Goal: Information Seeking & Learning: Learn about a topic

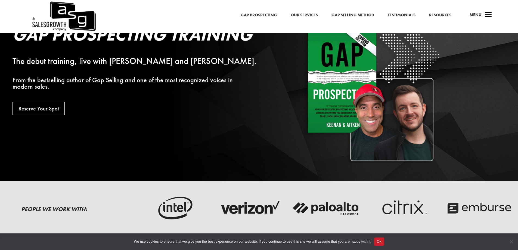
scroll to position [54, 0]
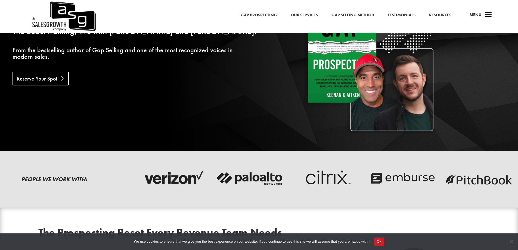
click at [25, 75] on link "Reserve Your Spot" at bounding box center [41, 79] width 56 height 14
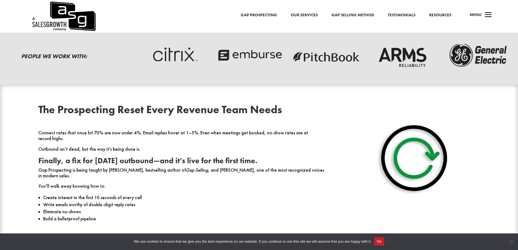
scroll to position [190, 0]
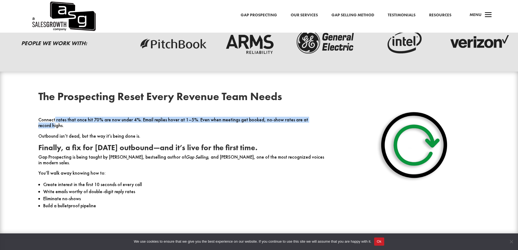
drag, startPoint x: 54, startPoint y: 119, endPoint x: 313, endPoint y: 121, distance: 258.7
click at [313, 121] on p "Connect rates that once hit 70% are now under 4%. Email replies hover at 1–5%. …" at bounding box center [181, 125] width 286 height 16
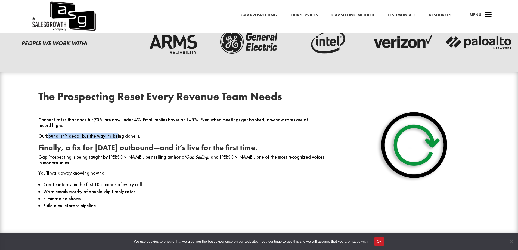
drag, startPoint x: 48, startPoint y: 130, endPoint x: 113, endPoint y: 131, distance: 65.8
click at [113, 133] on p "Outbound isn’t dead, but the way it’s being done is." at bounding box center [181, 138] width 286 height 11
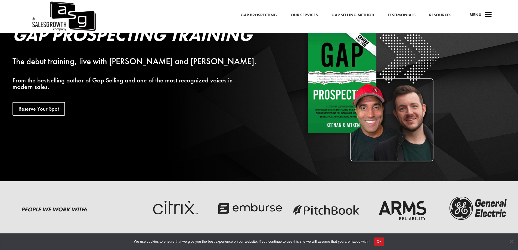
scroll to position [0, 0]
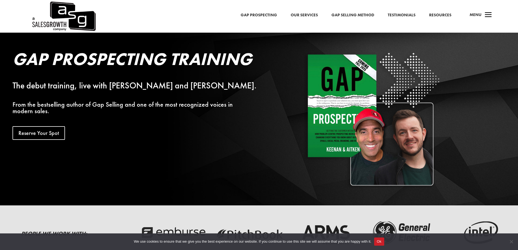
click at [346, 16] on link "Gap Selling Method" at bounding box center [353, 15] width 43 height 7
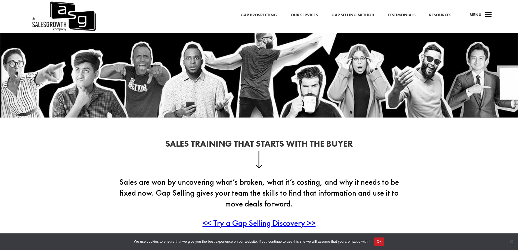
scroll to position [54, 0]
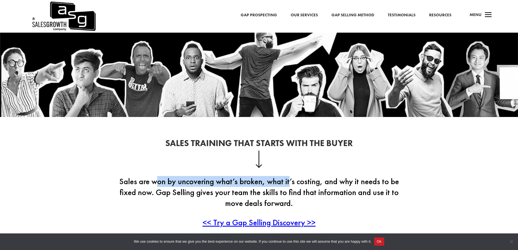
drag, startPoint x: 158, startPoint y: 186, endPoint x: 290, endPoint y: 183, distance: 132.5
click at [290, 183] on p "Sales are won by uncovering what’s broken, what it’s costing, and why it needs …" at bounding box center [259, 196] width 294 height 41
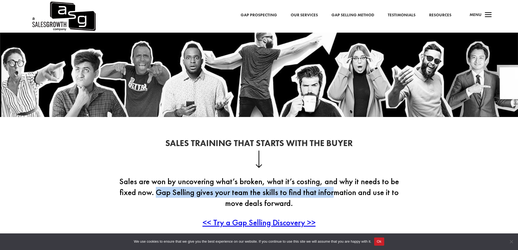
drag, startPoint x: 156, startPoint y: 193, endPoint x: 336, endPoint y: 191, distance: 180.4
click at [336, 191] on p "Sales are won by uncovering what’s broken, what it’s costing, and why it needs …" at bounding box center [259, 196] width 294 height 41
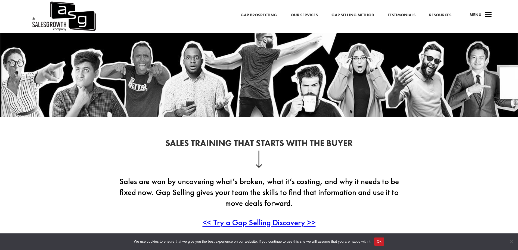
click at [255, 204] on p "Sales are won by uncovering what’s broken, what it’s costing, and why it needs …" at bounding box center [259, 196] width 294 height 41
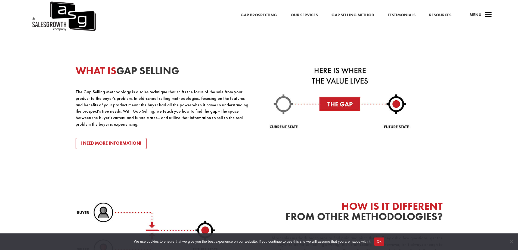
scroll to position [626, 0]
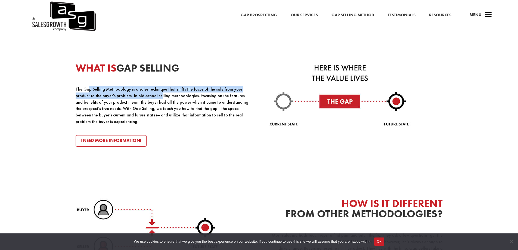
drag, startPoint x: 89, startPoint y: 90, endPoint x: 142, endPoint y: 96, distance: 54.0
click at [142, 96] on p "The Gap Selling Methodology is a sales technique that shifts the focus of the s…" at bounding box center [163, 105] width 174 height 39
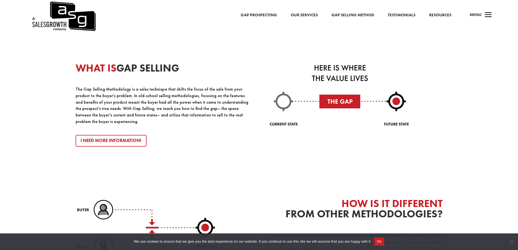
click at [120, 106] on p "The Gap Selling Methodology is a sales technique that shifts the focus of the s…" at bounding box center [163, 105] width 174 height 39
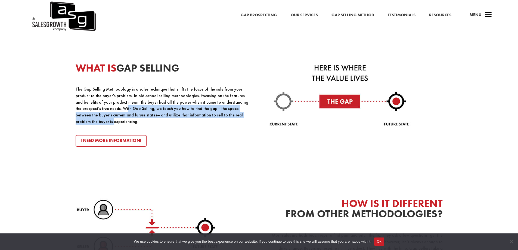
drag, startPoint x: 93, startPoint y: 110, endPoint x: 221, endPoint y: 115, distance: 128.0
click at [221, 115] on p "The Gap Selling Methodology is a sales technique that shifts the focus of the s…" at bounding box center [163, 105] width 174 height 39
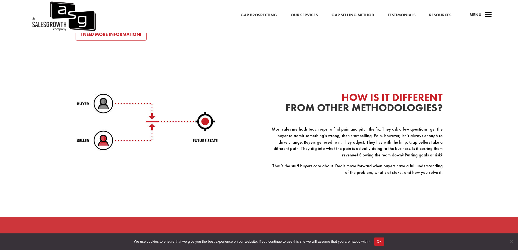
scroll to position [735, 0]
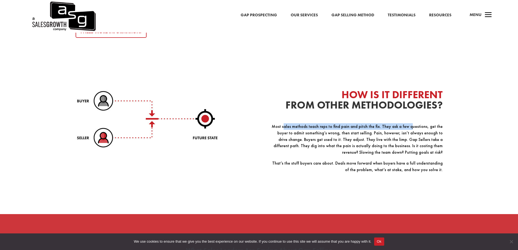
drag, startPoint x: 285, startPoint y: 124, endPoint x: 403, endPoint y: 124, distance: 118.3
click at [403, 124] on p "Most sales methods teach reps to find pain and pitch the fix. They ask a few qu…" at bounding box center [356, 141] width 174 height 37
click at [295, 123] on p "Most sales methods teach reps to find pain and pitch the fix. They ask a few qu…" at bounding box center [356, 141] width 174 height 37
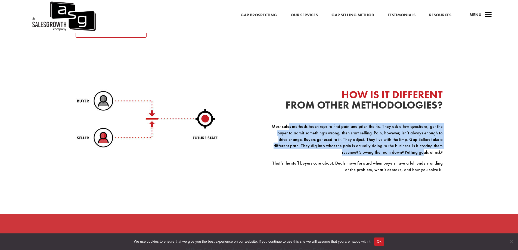
drag, startPoint x: 300, startPoint y: 123, endPoint x: 422, endPoint y: 150, distance: 124.9
click at [424, 150] on p "Most sales methods teach reps to find pain and pitch the fix. They ask a few qu…" at bounding box center [356, 141] width 174 height 37
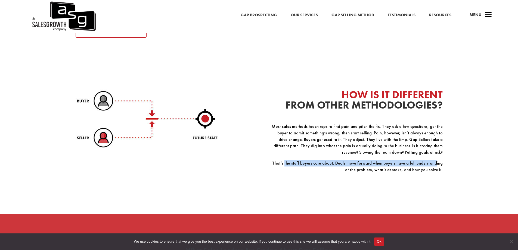
drag, startPoint x: 318, startPoint y: 160, endPoint x: 427, endPoint y: 159, distance: 108.8
click at [427, 160] on p "That’s the stuff buyers care about. Deals move forward when buyers have a full …" at bounding box center [356, 168] width 174 height 17
click at [390, 164] on p "That’s the stuff buyers care about. Deals move forward when buyers have a full …" at bounding box center [356, 168] width 174 height 17
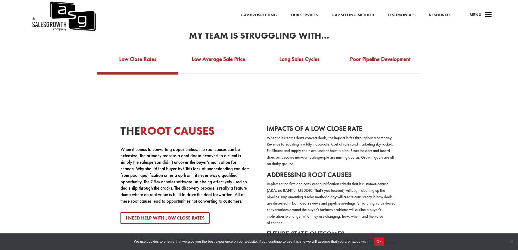
scroll to position [1061, 0]
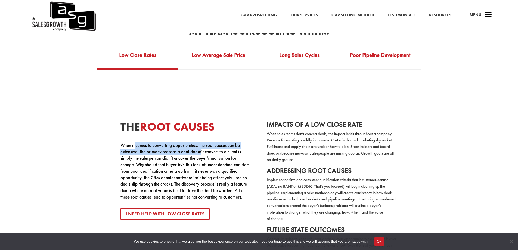
drag, startPoint x: 144, startPoint y: 140, endPoint x: 202, endPoint y: 148, distance: 58.4
click at [202, 148] on p "When it comes to converting opportunities, the root causes can be extensive. Th…" at bounding box center [186, 171] width 131 height 58
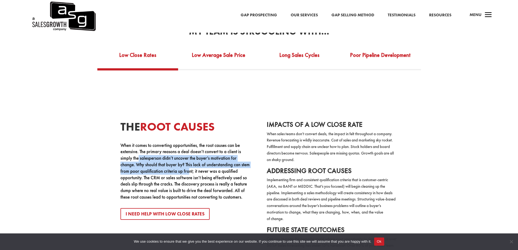
drag, startPoint x: 138, startPoint y: 155, endPoint x: 188, endPoint y: 167, distance: 51.0
click at [188, 167] on p "When it comes to converting opportunities, the root causes can be extensive. Th…" at bounding box center [186, 171] width 131 height 58
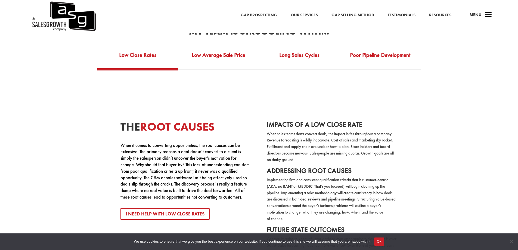
click at [130, 172] on p "When it comes to converting opportunities, the root causes can be extensive. Th…" at bounding box center [186, 171] width 131 height 58
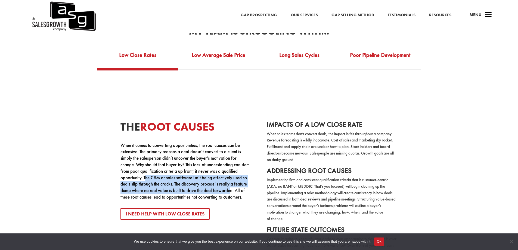
drag, startPoint x: 146, startPoint y: 173, endPoint x: 230, endPoint y: 188, distance: 85.4
click at [230, 188] on p "When it comes to converting opportunities, the root causes can be extensive. Th…" at bounding box center [186, 171] width 131 height 58
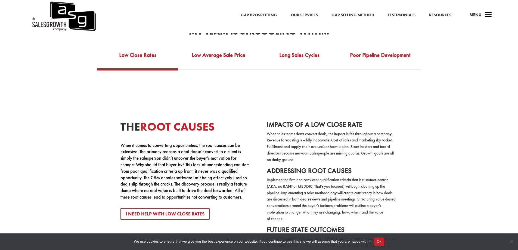
click at [202, 160] on p "When it comes to converting opportunities, the root causes can be extensive. Th…" at bounding box center [186, 171] width 131 height 58
click at [218, 49] on link "Low Average Sale Price" at bounding box center [218, 58] width 81 height 19
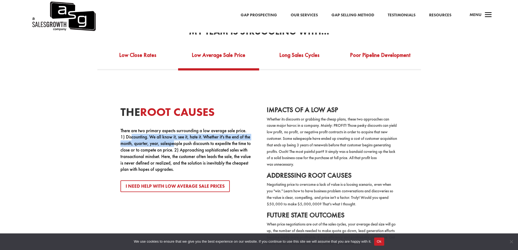
drag, startPoint x: 132, startPoint y: 131, endPoint x: 183, endPoint y: 136, distance: 50.9
click at [183, 136] on p "There are two primary aspects surrounding a low average sale price. 1) Discount…" at bounding box center [186, 150] width 131 height 45
click at [305, 55] on link "Long Sales Cycles" at bounding box center [299, 58] width 81 height 19
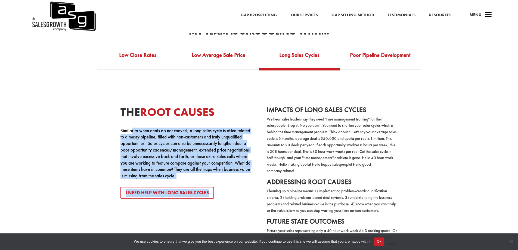
drag, startPoint x: 131, startPoint y: 128, endPoint x: 229, endPoint y: 187, distance: 114.7
click at [229, 187] on div "The Root Causes Similar to when deals do not convert, a long sales cycle is oft…" at bounding box center [186, 189] width 131 height 167
click at [195, 175] on div "The Root Causes Similar to when deals do not convert, a long sales cycle is oft…" at bounding box center [186, 189] width 131 height 167
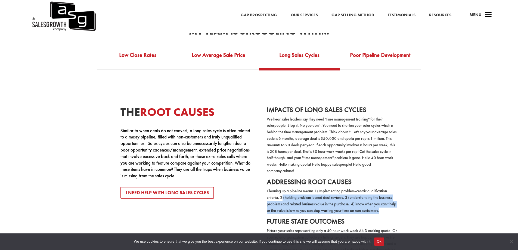
drag, startPoint x: 283, startPoint y: 193, endPoint x: 431, endPoint y: 208, distance: 148.2
click at [431, 208] on div "The Root Causes Similar to when deals do not convert, a long sales cycle is oft…" at bounding box center [259, 175] width 381 height 210
click at [303, 203] on p "Cleaning up a pipeline means 1) Implementing problem-centric qualification crit…" at bounding box center [332, 203] width 131 height 30
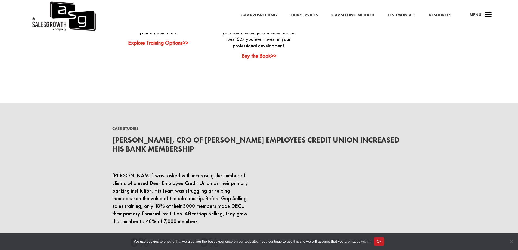
scroll to position [1551, 0]
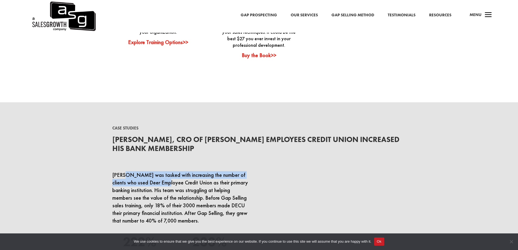
drag, startPoint x: 125, startPoint y: 171, endPoint x: 156, endPoint y: 182, distance: 32.7
click at [156, 182] on span "[PERSON_NAME] was tasked with increasing the number of clients who used Deer Em…" at bounding box center [180, 197] width 136 height 53
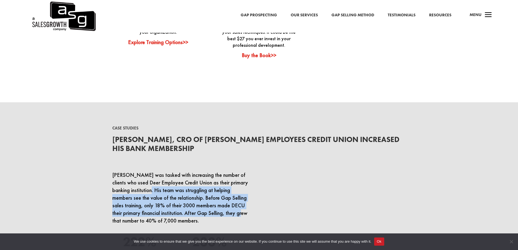
drag, startPoint x: 135, startPoint y: 186, endPoint x: 187, endPoint y: 209, distance: 56.6
click at [187, 209] on span "[PERSON_NAME] was tasked with increasing the number of clients who used Deer Em…" at bounding box center [180, 197] width 136 height 53
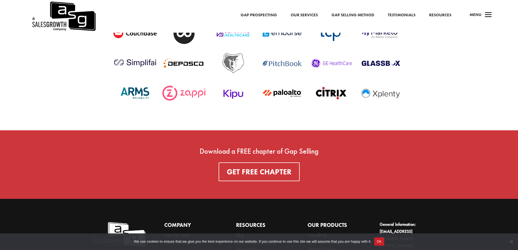
scroll to position [2006, 0]
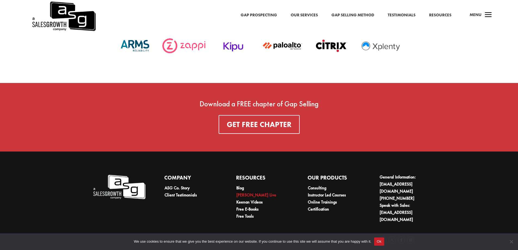
click at [246, 192] on link "[PERSON_NAME] Live" at bounding box center [256, 195] width 40 height 6
